Goal: Task Accomplishment & Management: Complete application form

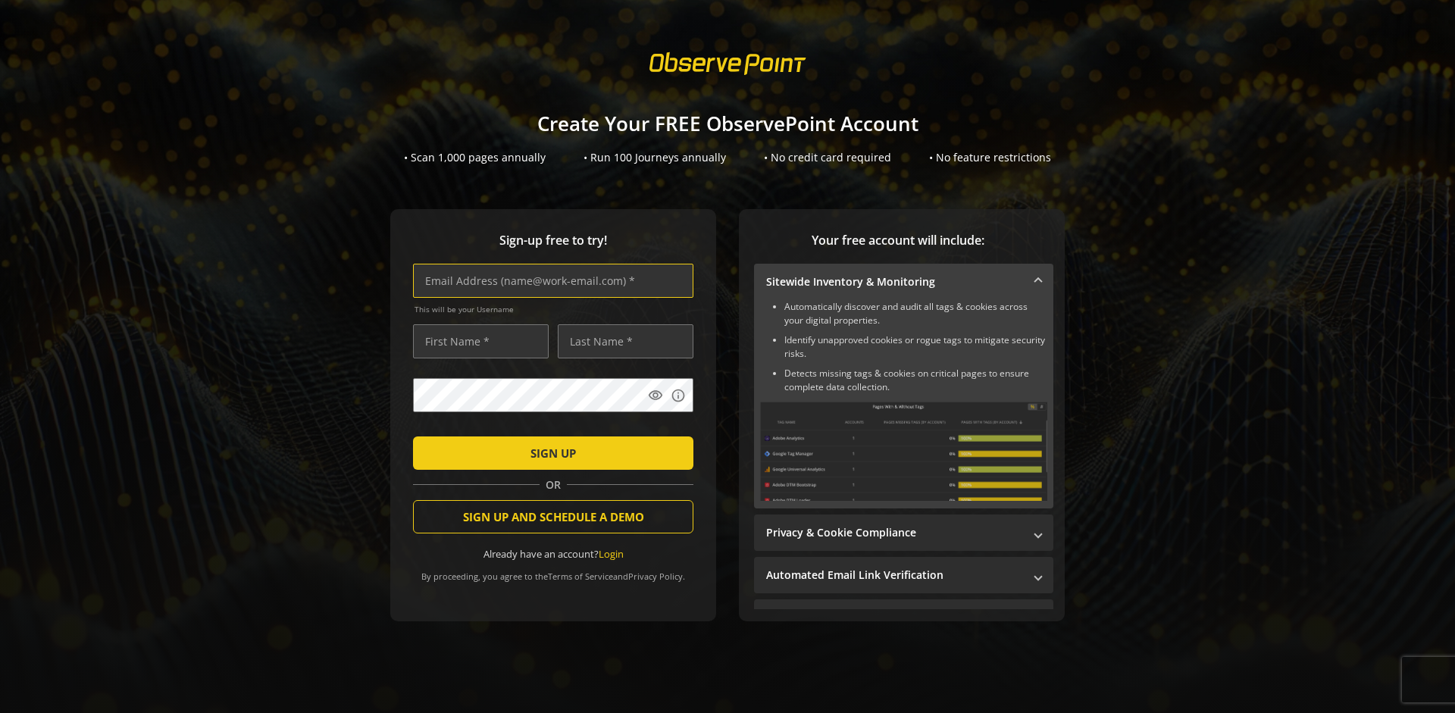
click at [549, 280] on input "text" at bounding box center [553, 281] width 280 height 34
type input "[EMAIL_ADDRESS][DOMAIN_NAME]"
click at [477, 341] on input "text" at bounding box center [481, 341] width 136 height 34
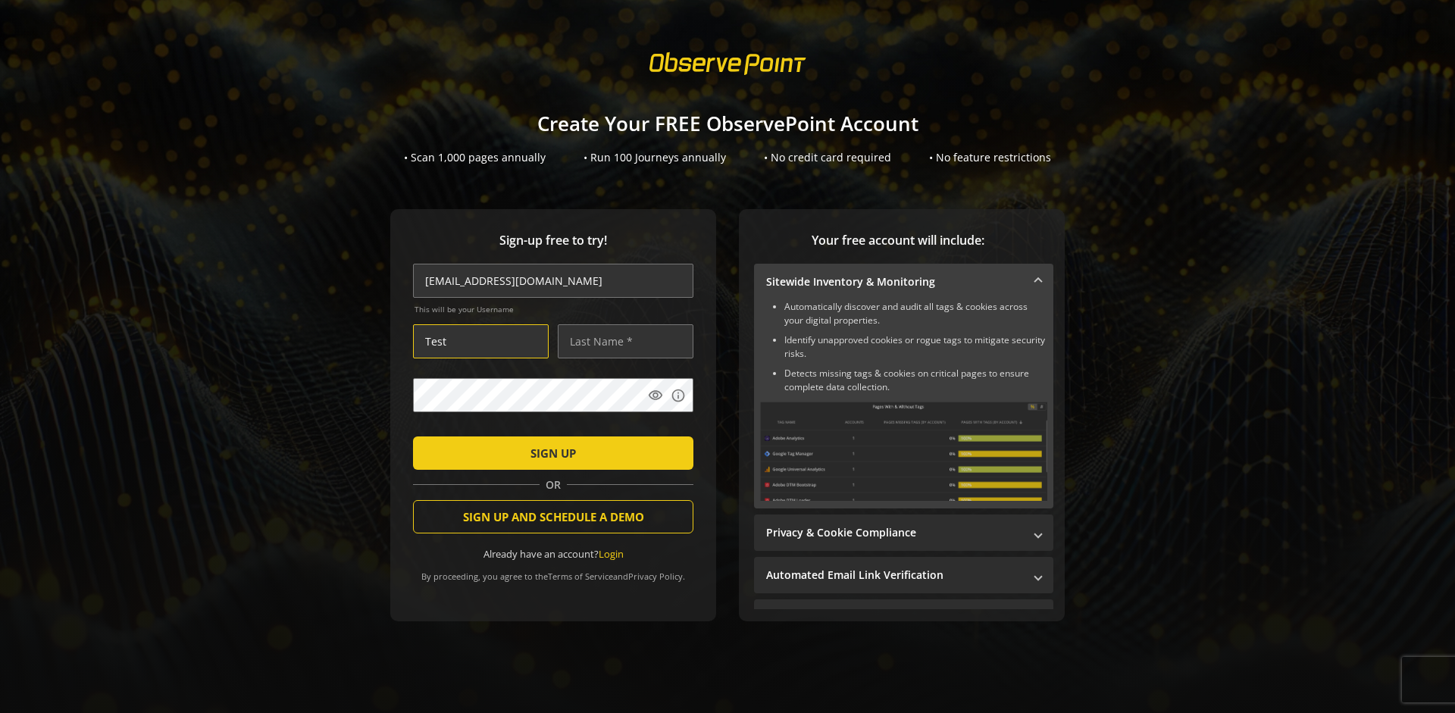
type input "Test"
click at [621, 341] on input "text" at bounding box center [626, 341] width 136 height 34
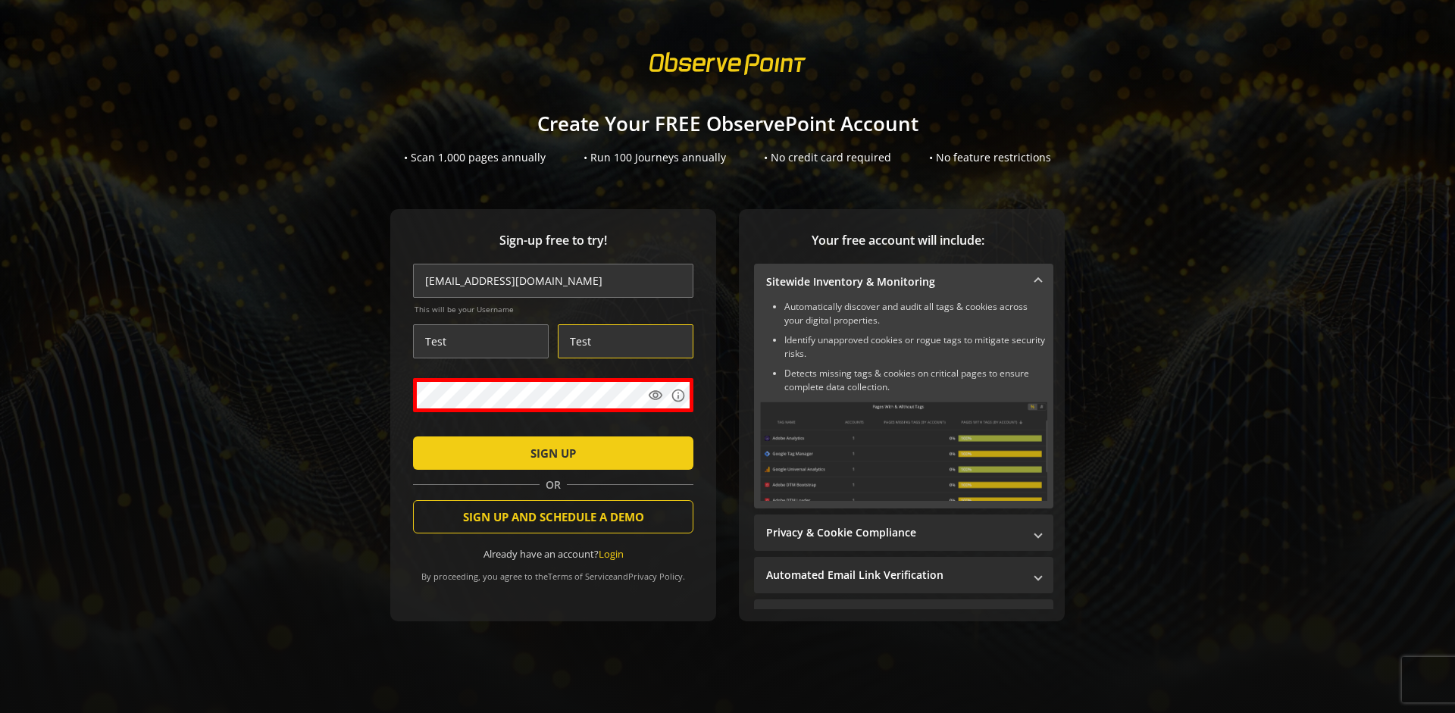
type input "Test"
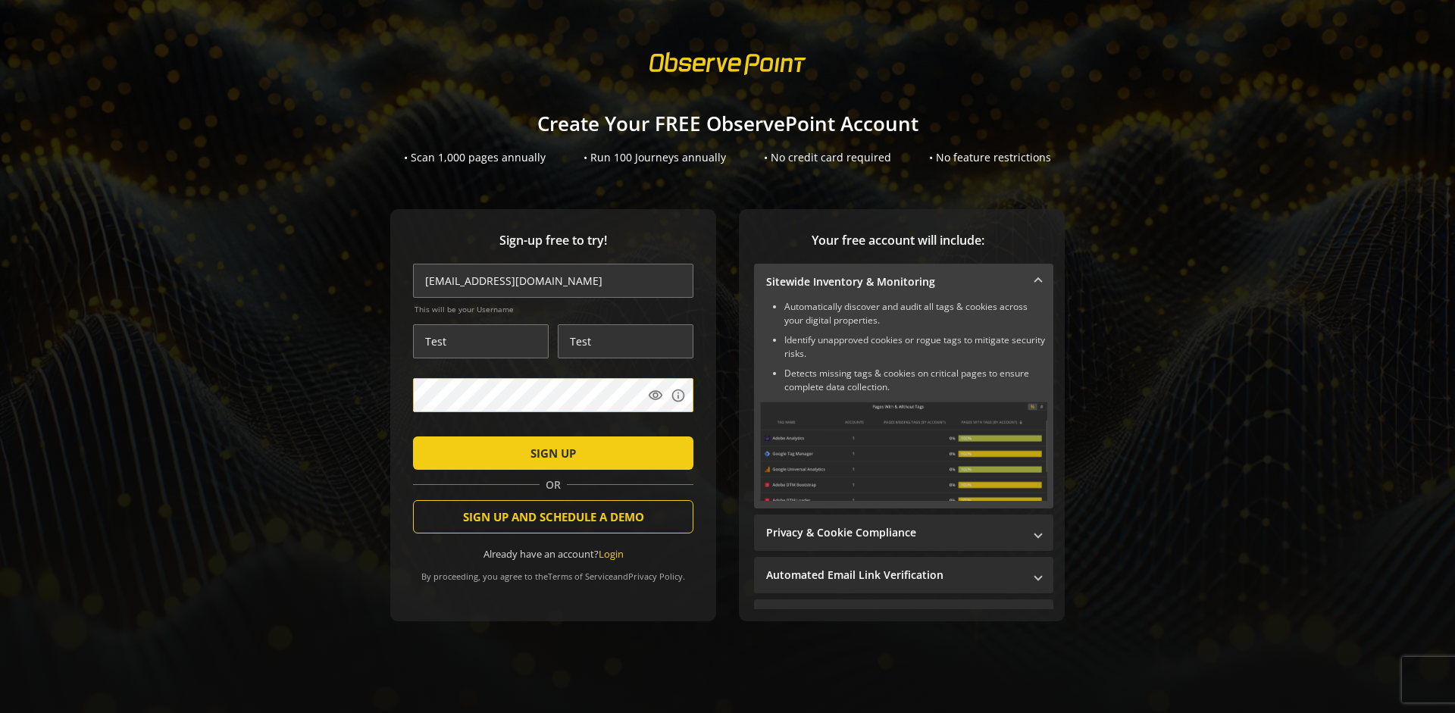
click at [549, 452] on span "SIGN UP" at bounding box center [552, 452] width 45 height 27
